Goal: Task Accomplishment & Management: Manage account settings

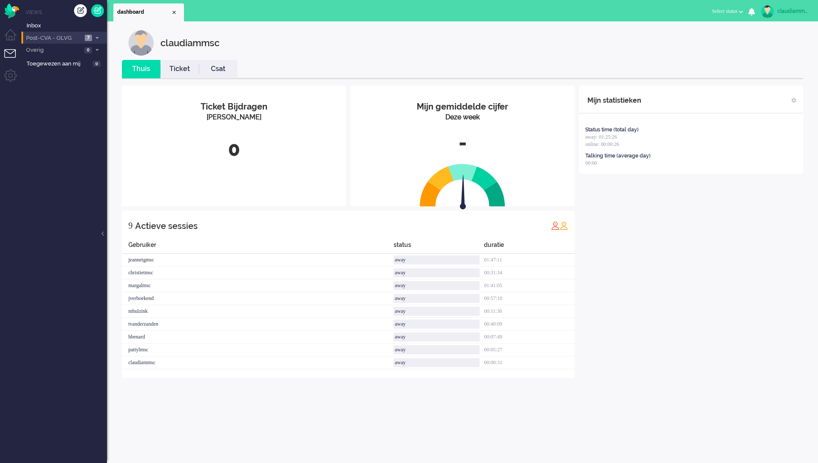
click at [59, 42] on span "Post-CVA - OLVG" at bounding box center [53, 38] width 57 height 8
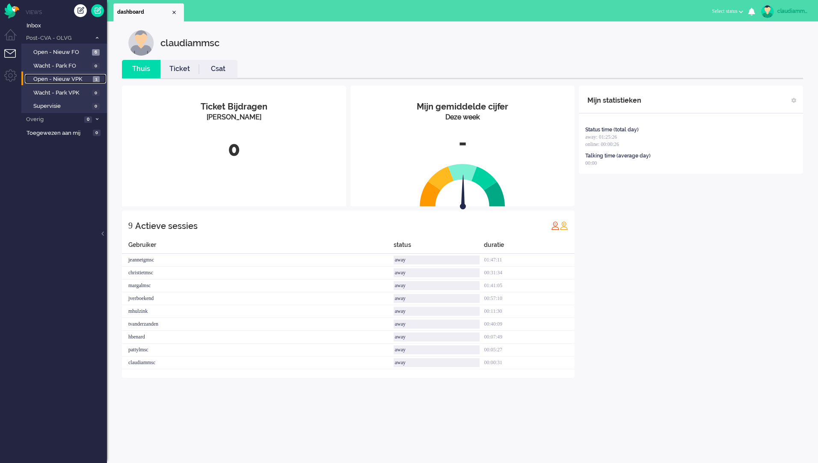
click at [60, 80] on span "Open - Nieuw VPK" at bounding box center [61, 79] width 57 height 8
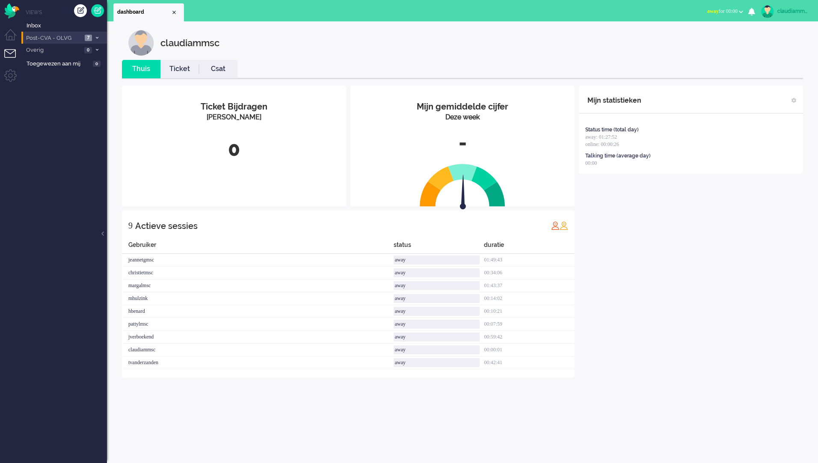
click at [68, 39] on span "Post-CVA - OLVG" at bounding box center [53, 38] width 57 height 8
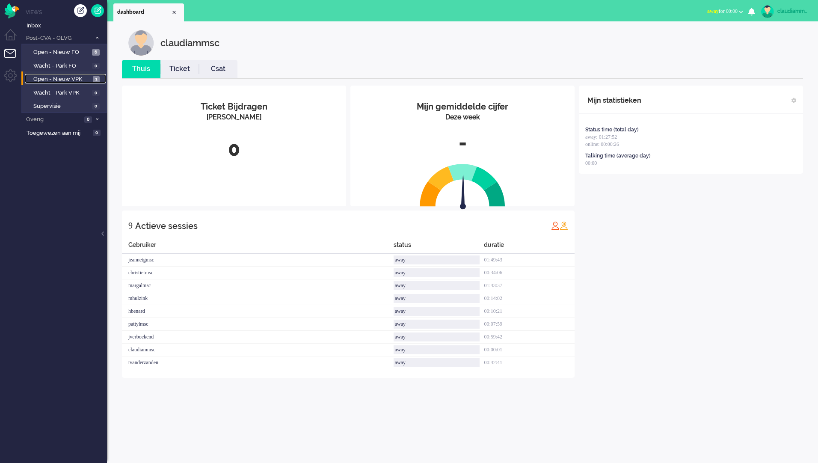
click at [71, 79] on span "Open - Nieuw VPK" at bounding box center [61, 79] width 57 height 8
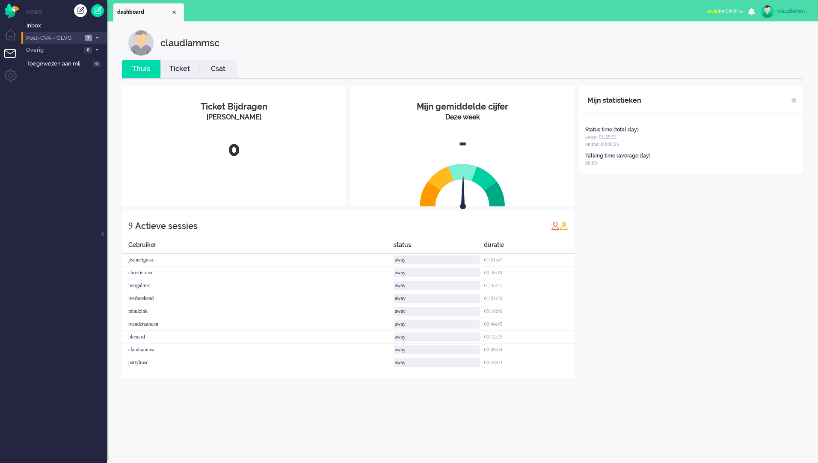
click at [63, 34] on span "Post-CVA - OLVG" at bounding box center [53, 38] width 57 height 8
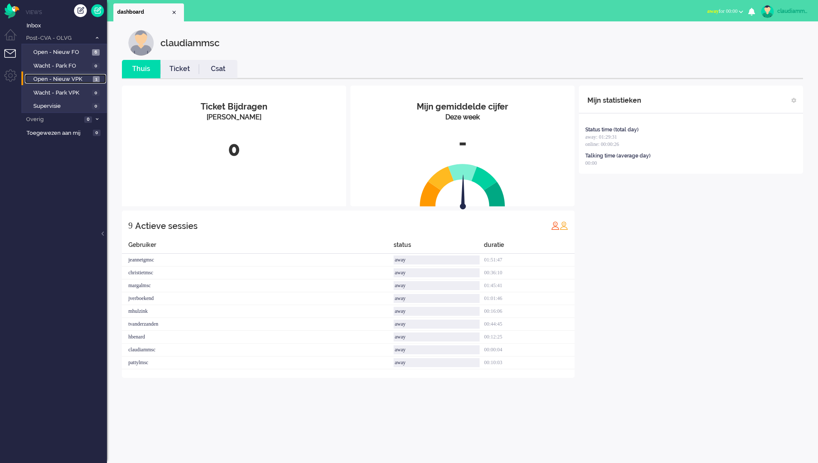
click at [74, 82] on span "Open - Nieuw VPK" at bounding box center [61, 79] width 57 height 8
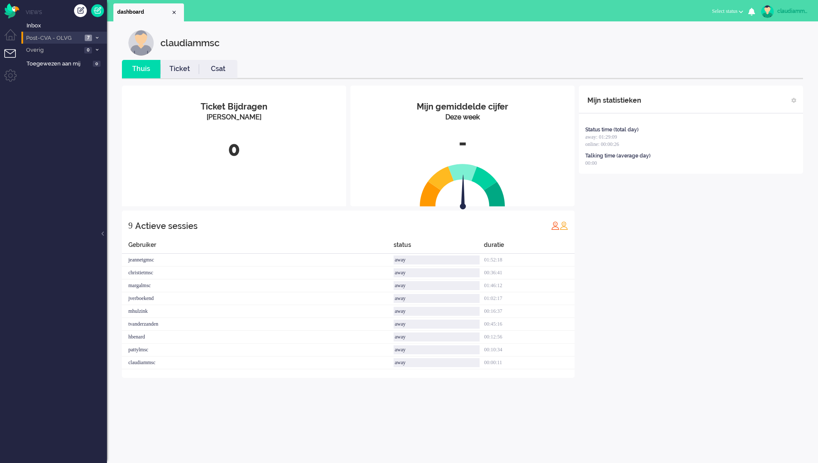
click at [84, 37] on li "Post-CVA - OLVG 7" at bounding box center [64, 38] width 86 height 12
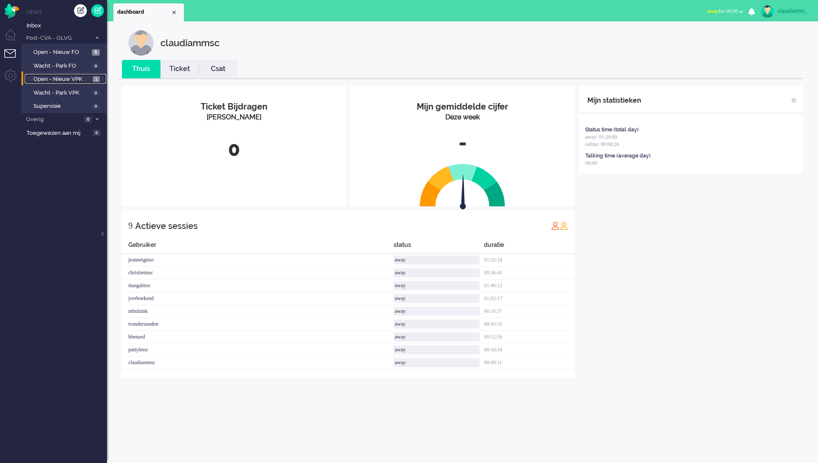
click at [59, 78] on span "Open - Nieuw VPK" at bounding box center [61, 79] width 57 height 8
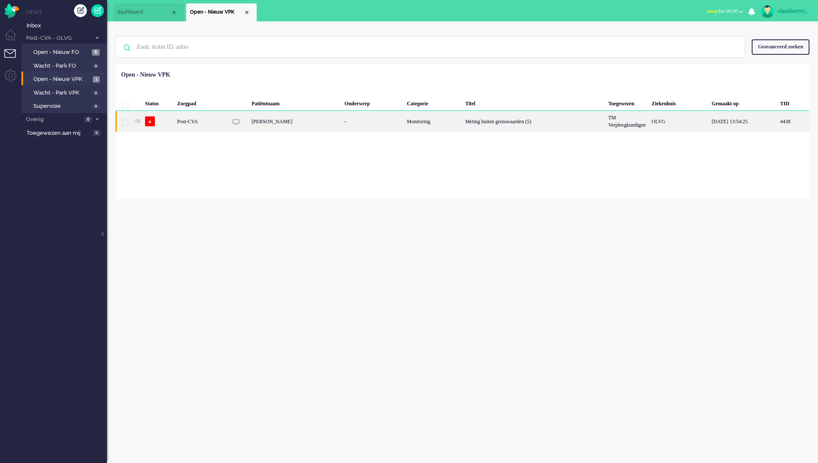
click at [322, 121] on div "Hans JJ Heitgeert" at bounding box center [294, 121] width 93 height 21
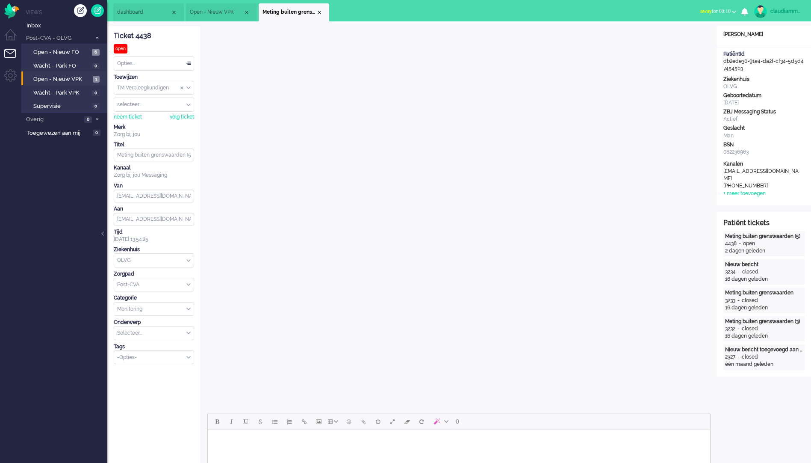
click at [190, 62] on div "Opties..." at bounding box center [154, 63] width 80 height 13
click at [190, 68] on div "Opties..." at bounding box center [154, 63] width 80 height 13
click at [146, 123] on li "Opgelost" at bounding box center [154, 124] width 80 height 12
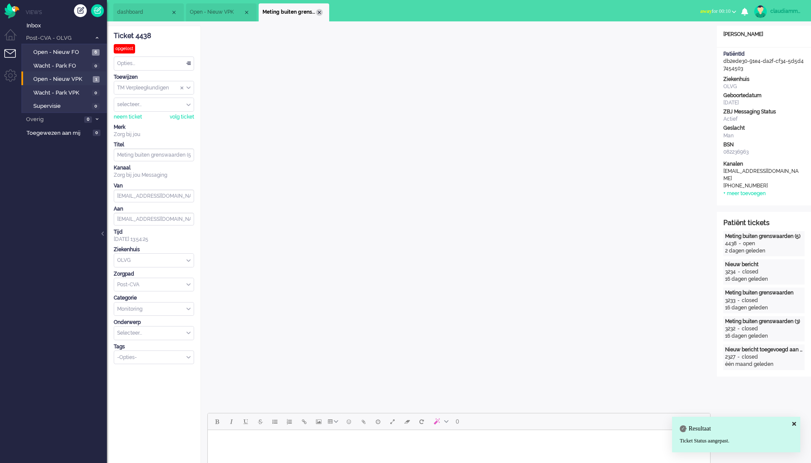
click at [322, 12] on div "Close tab" at bounding box center [319, 12] width 7 height 7
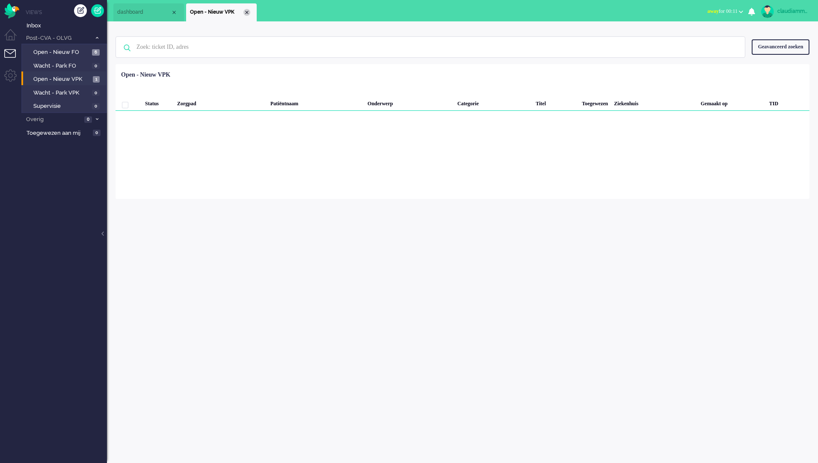
click at [249, 13] on div "Close tab" at bounding box center [246, 12] width 7 height 7
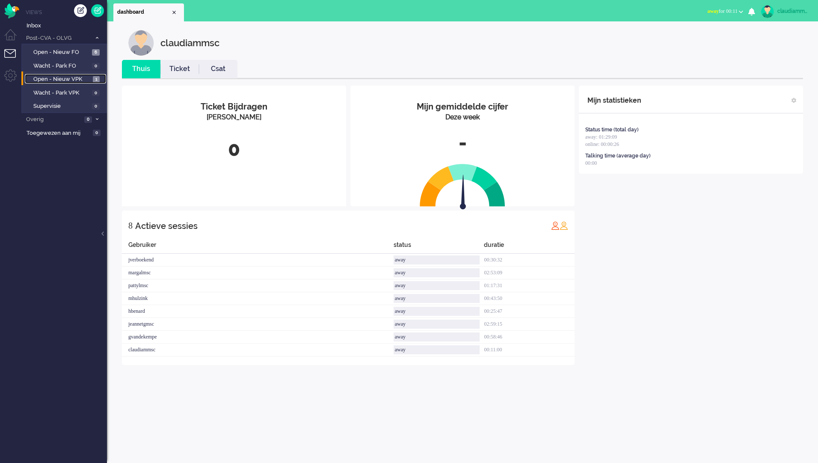
click at [59, 80] on span "Open - Nieuw VPK" at bounding box center [61, 79] width 57 height 8
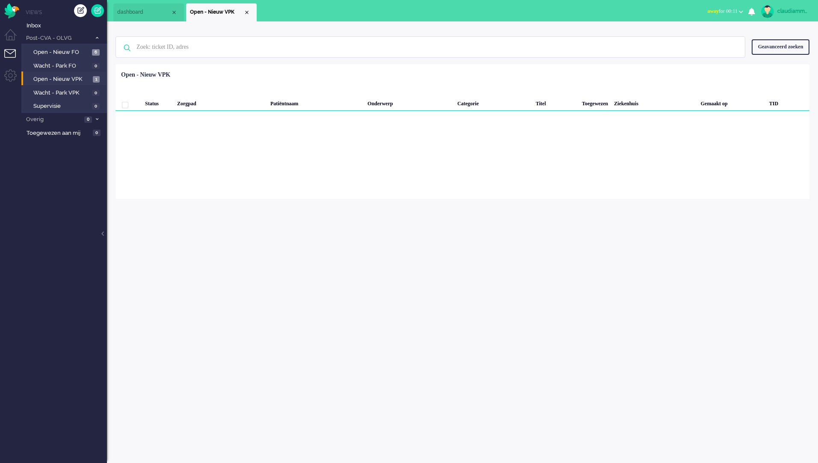
click at [283, 186] on div "Loading... Status Zorgpad Patiëntnaam Onderwerp Categorie Titel Toegewezen Ziek…" at bounding box center [462, 131] width 694 height 135
